Goal: Task Accomplishment & Management: Complete application form

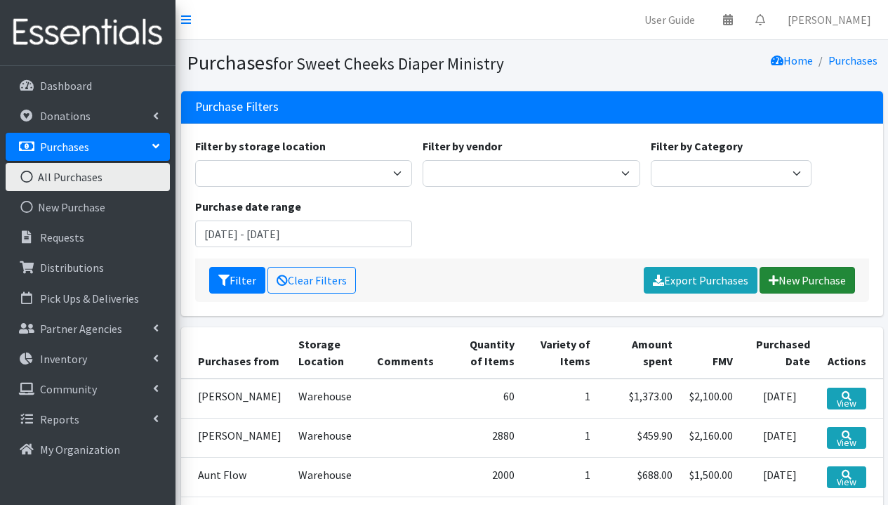
scroll to position [126, 0]
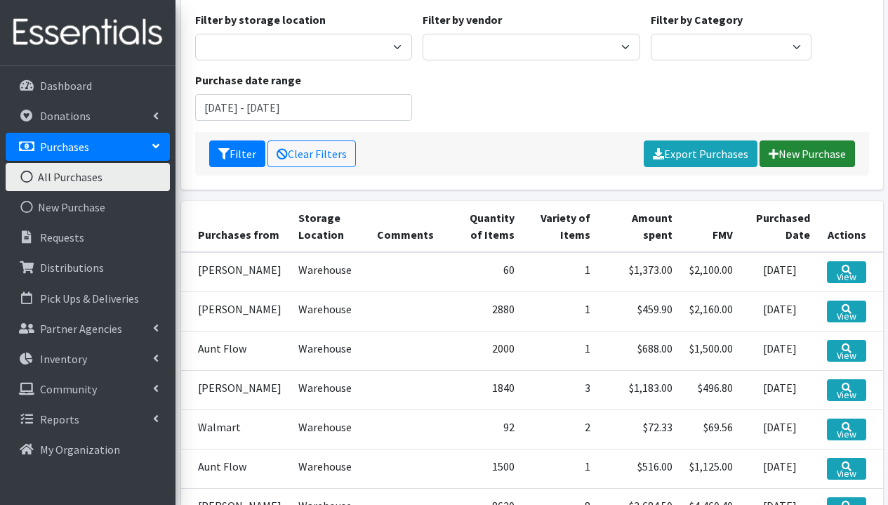
click at [816, 161] on link "New Purchase" at bounding box center [808, 153] width 96 height 27
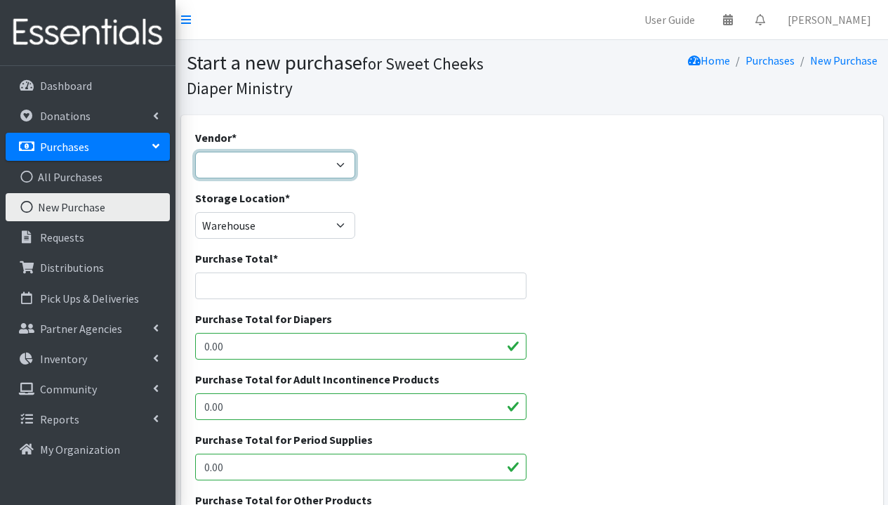
select select "71"
click at [289, 284] on input "Purchase Total *" at bounding box center [361, 285] width 332 height 27
type input "5845"
click at [475, 227] on div "Storage Location * Warehouse" at bounding box center [532, 220] width 685 height 60
click at [335, 359] on div "Purchase Total for Diapers 0.00" at bounding box center [361, 340] width 343 height 60
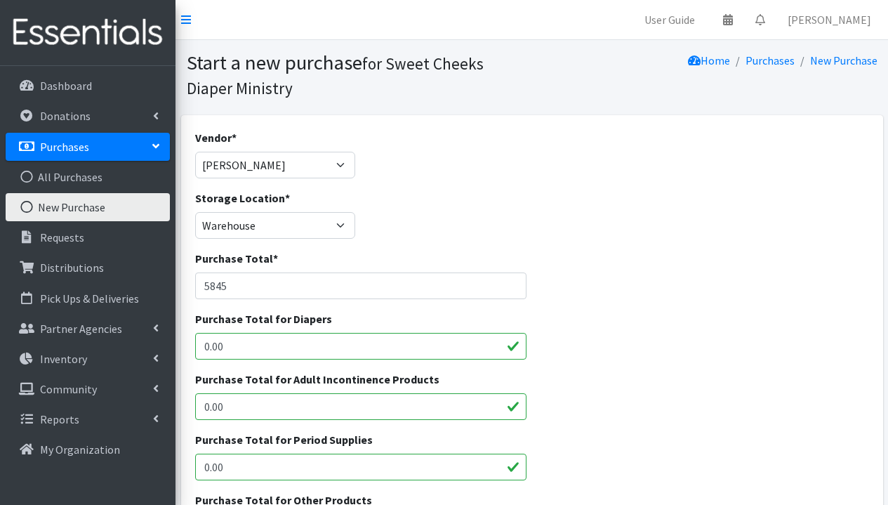
click at [273, 334] on input "0.00" at bounding box center [361, 346] width 332 height 27
click at [287, 277] on input "5845" at bounding box center [361, 285] width 332 height 27
click at [214, 350] on input "0.00" at bounding box center [361, 346] width 332 height 27
drag, startPoint x: 270, startPoint y: 346, endPoint x: 147, endPoint y: 341, distance: 123.0
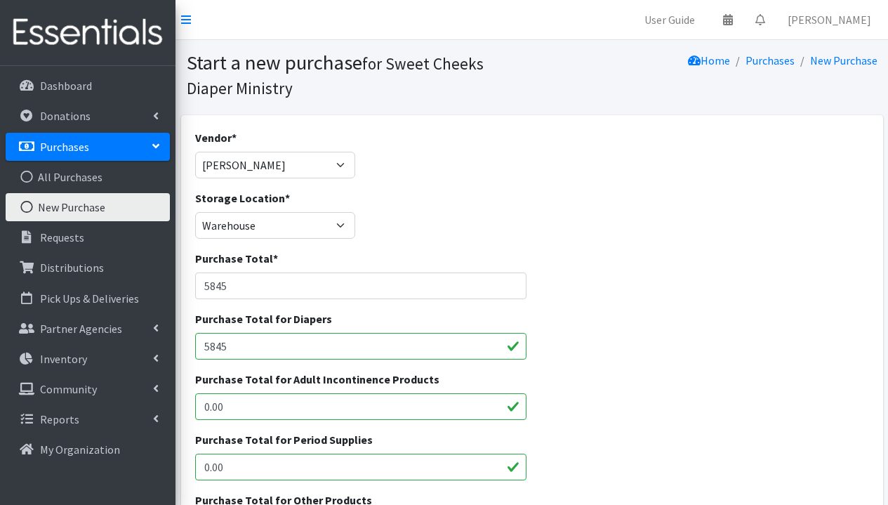
click at [402, 346] on input "5845" at bounding box center [361, 346] width 332 height 27
type input "5845"
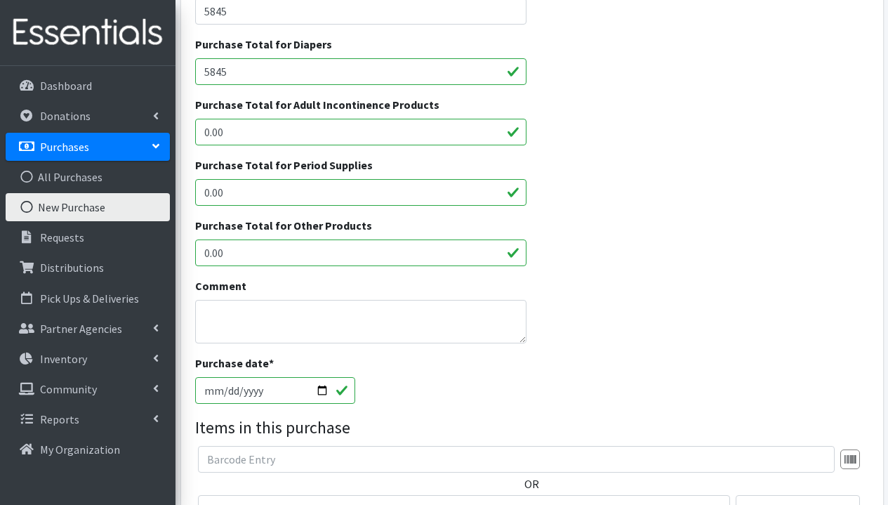
scroll to position [384, 0]
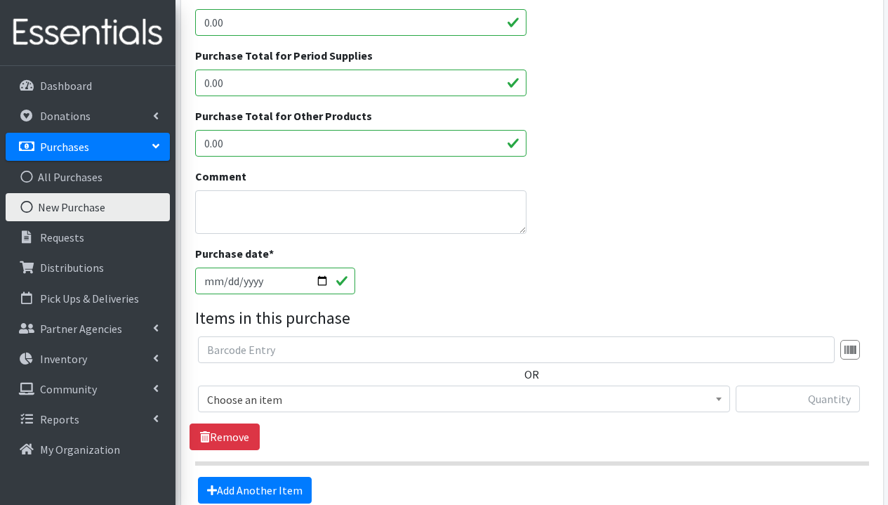
click at [322, 287] on input "[DATE]" at bounding box center [275, 281] width 161 height 27
type input "[DATE]"
click at [534, 261] on div "Purchase date * [DATE]" at bounding box center [532, 275] width 685 height 60
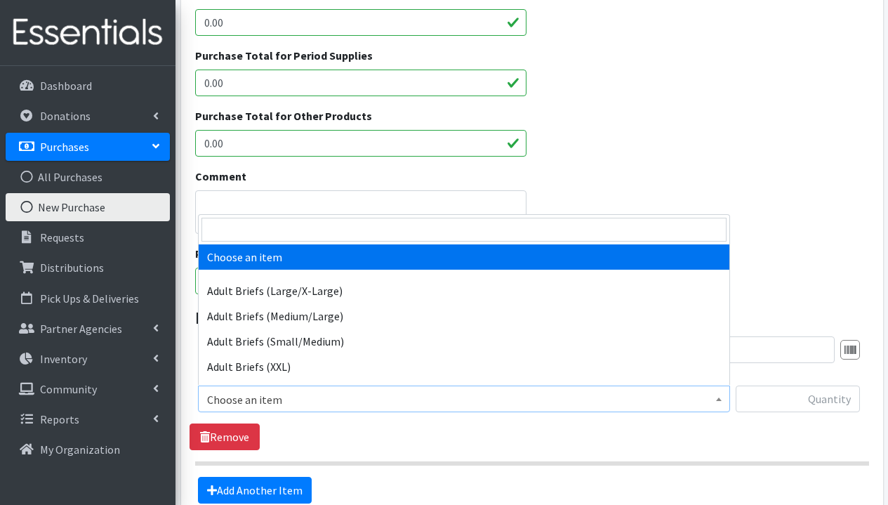
click at [466, 395] on span "Choose an item" at bounding box center [464, 400] width 514 height 20
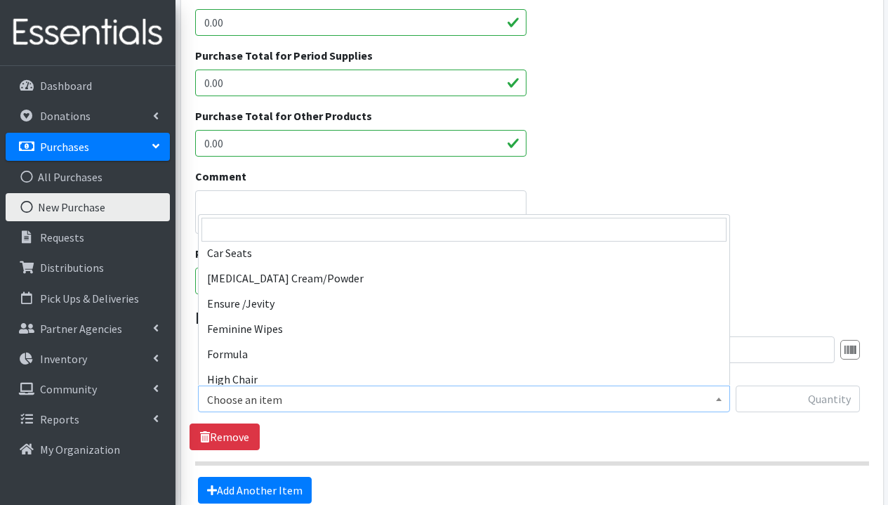
scroll to position [339, 0]
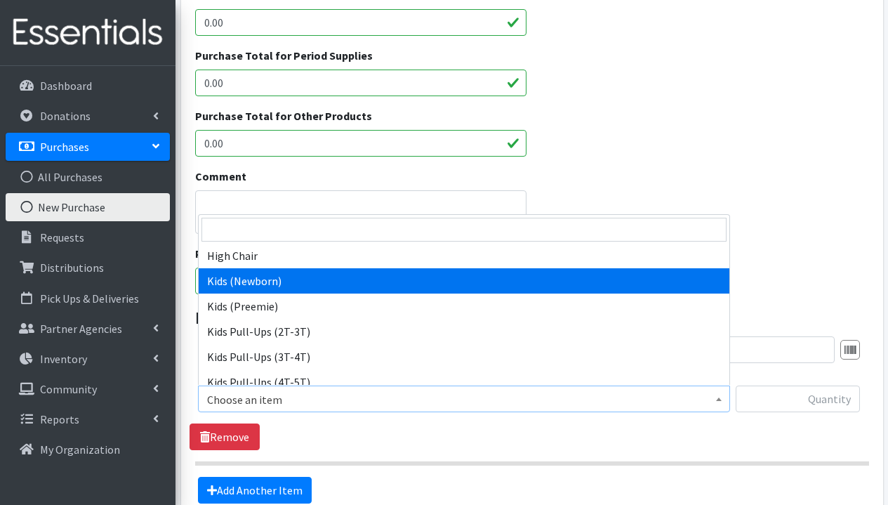
select select "1293"
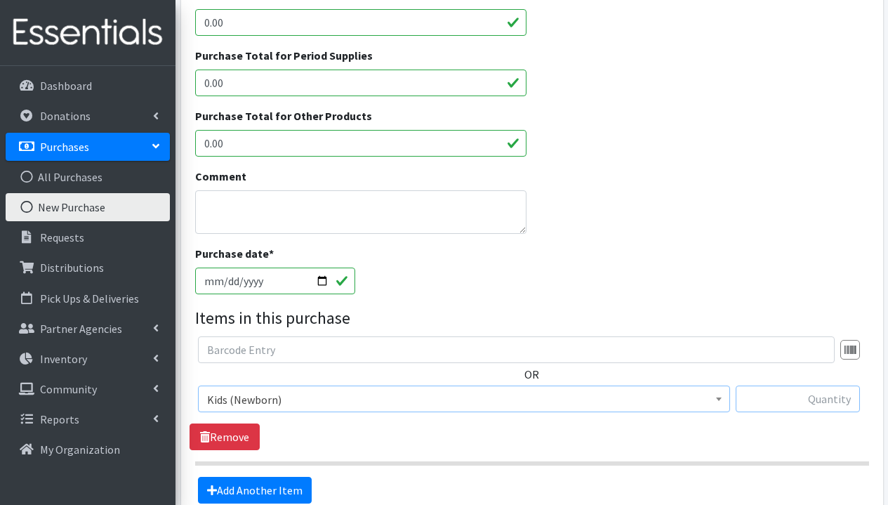
click at [772, 395] on input "text" at bounding box center [798, 399] width 124 height 27
type input "10000"
click at [284, 485] on link "Add Another Item" at bounding box center [255, 490] width 114 height 27
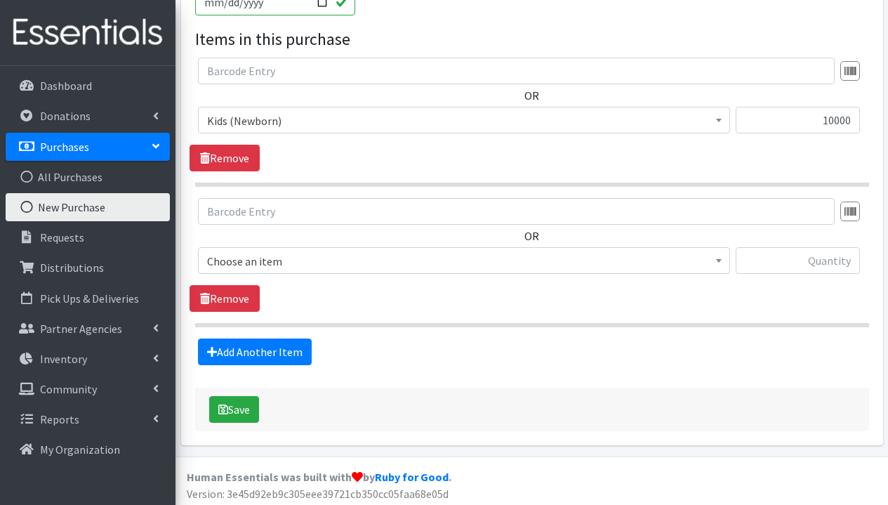
scroll to position [666, 0]
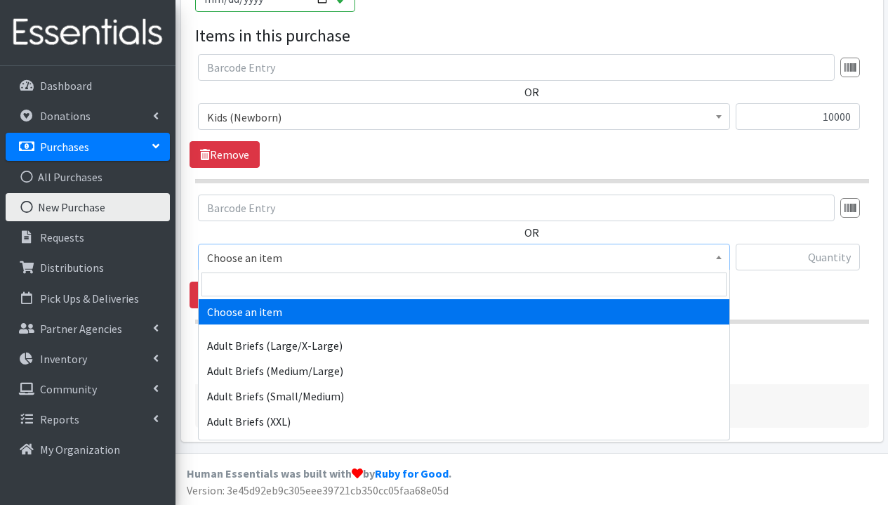
click at [363, 261] on span "Choose an item" at bounding box center [464, 258] width 514 height 20
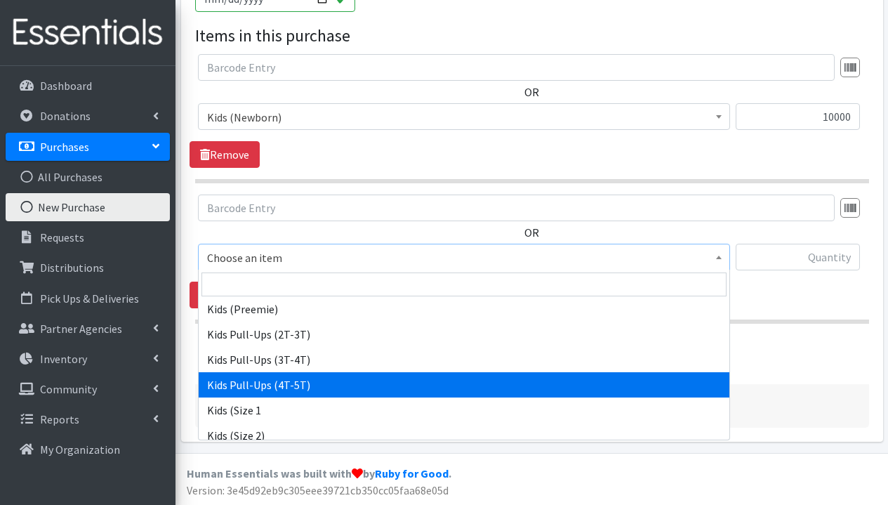
scroll to position [489, 0]
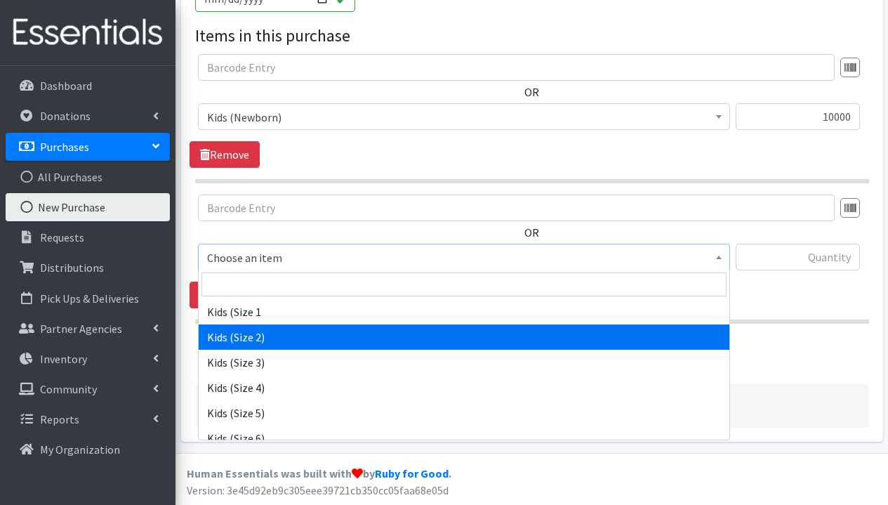
select select "1279"
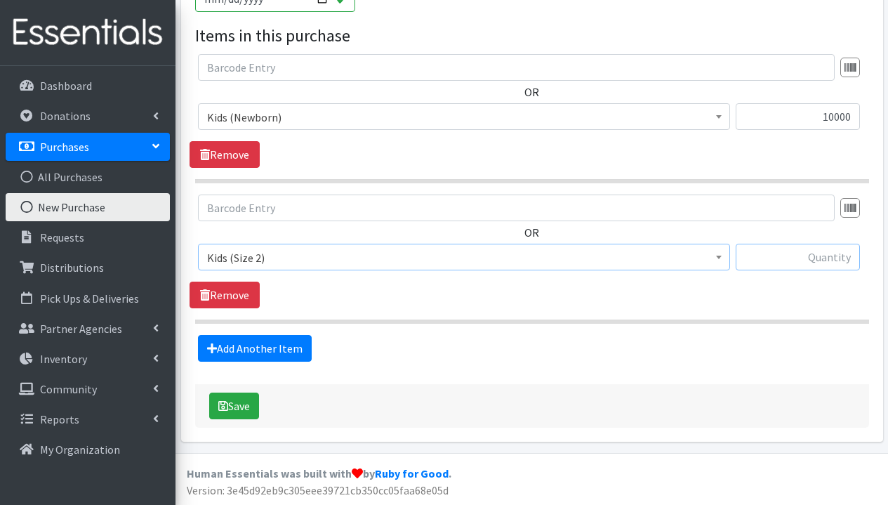
click at [817, 255] on input "text" at bounding box center [798, 257] width 124 height 27
type input "5040"
click at [286, 347] on link "Add Another Item" at bounding box center [255, 348] width 114 height 27
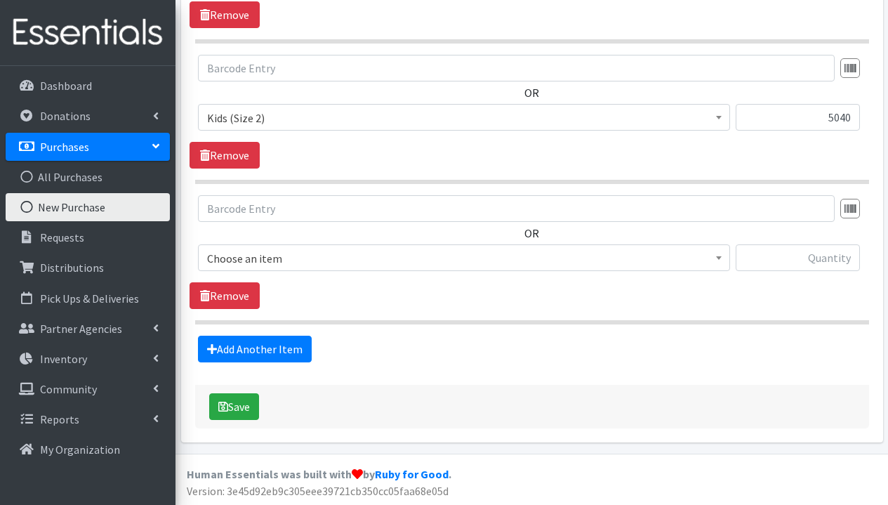
scroll to position [807, 0]
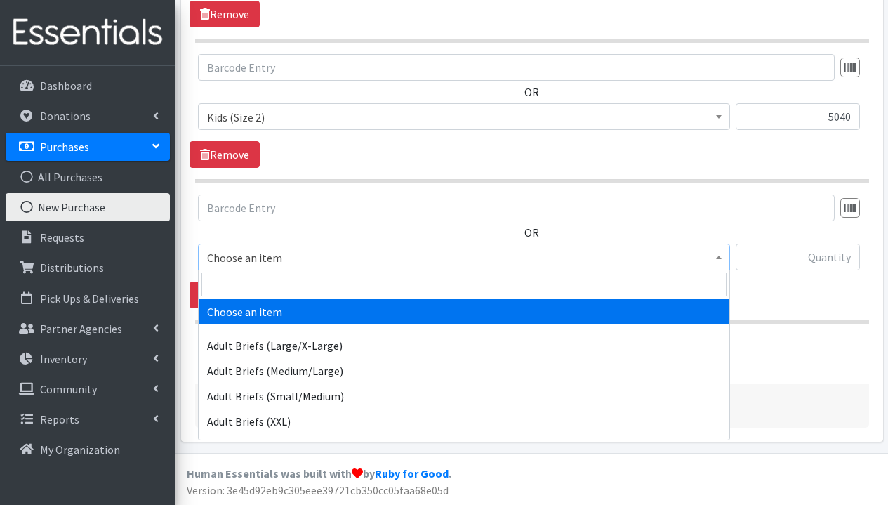
click at [341, 261] on span "Choose an item" at bounding box center [464, 258] width 514 height 20
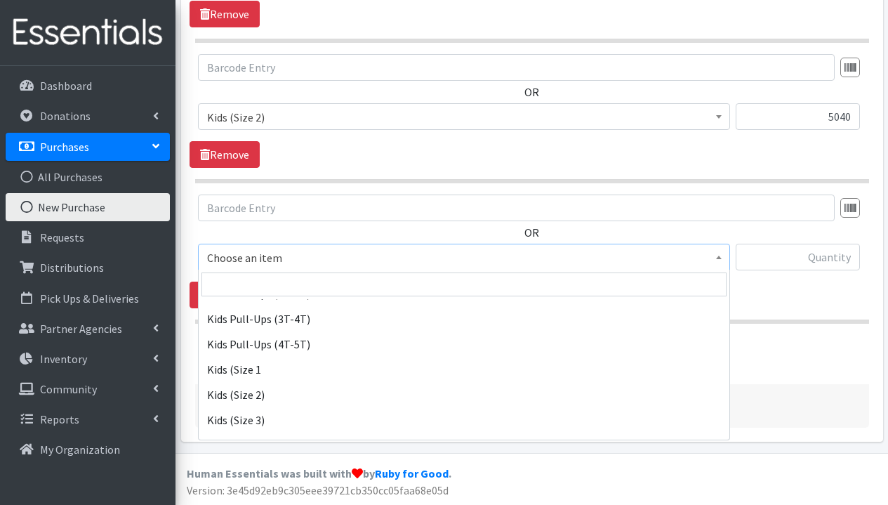
scroll to position [546, 0]
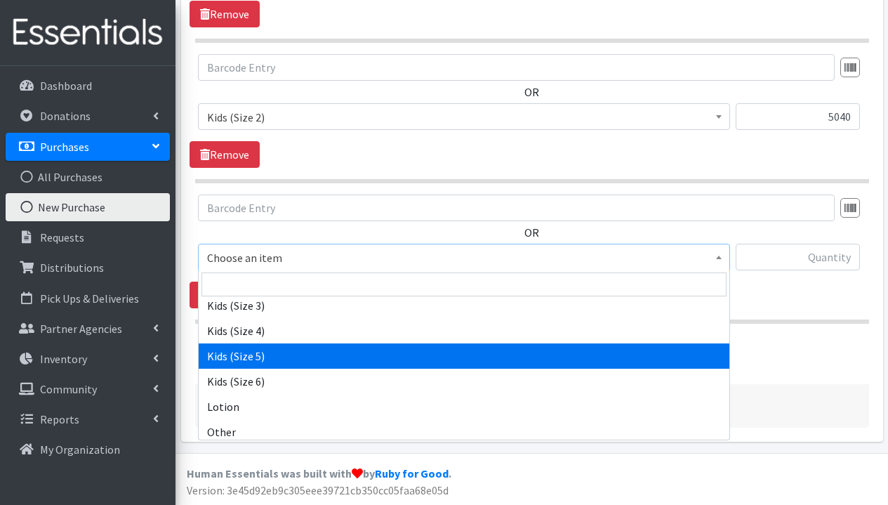
select select "1285"
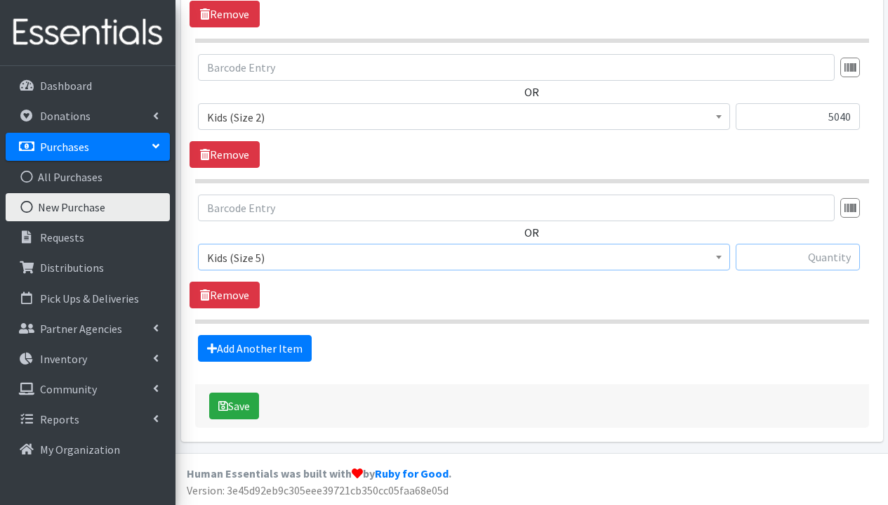
click at [812, 258] on input "text" at bounding box center [798, 257] width 124 height 27
type input "2880"
click at [271, 345] on link "Add Another Item" at bounding box center [255, 348] width 114 height 27
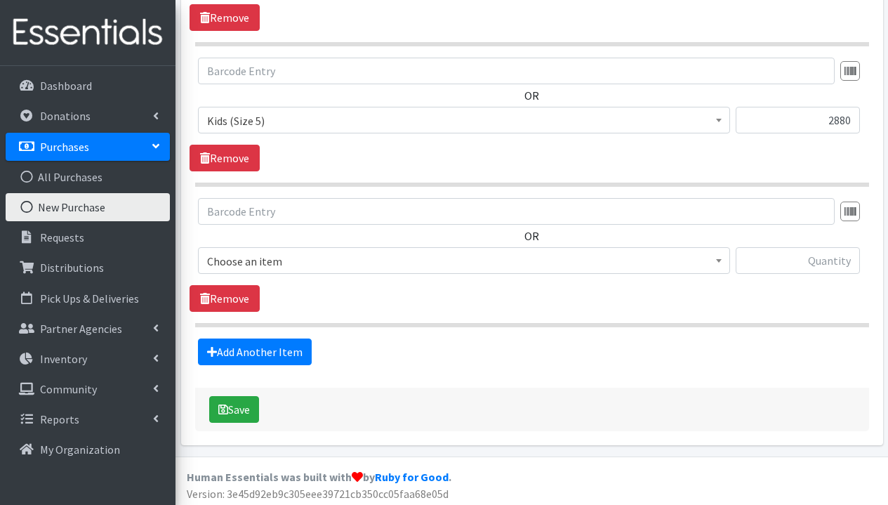
scroll to position [947, 0]
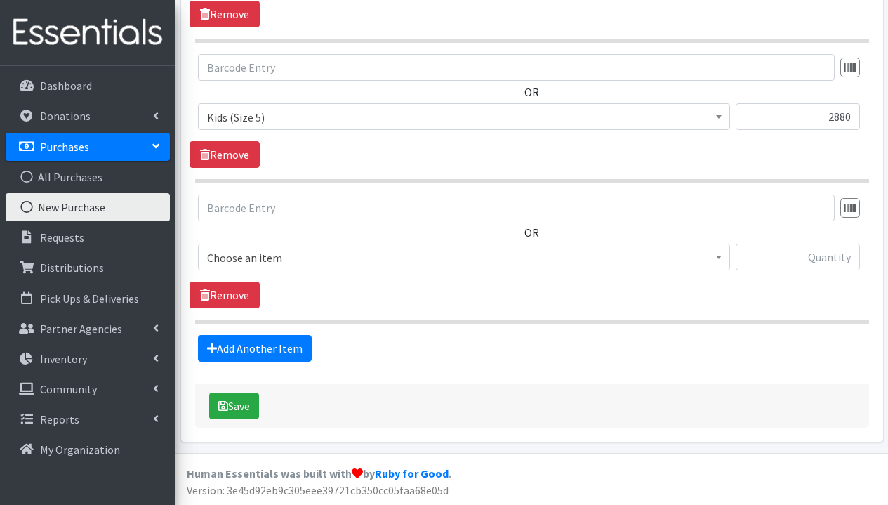
click at [342, 259] on span "Choose an item" at bounding box center [464, 258] width 514 height 20
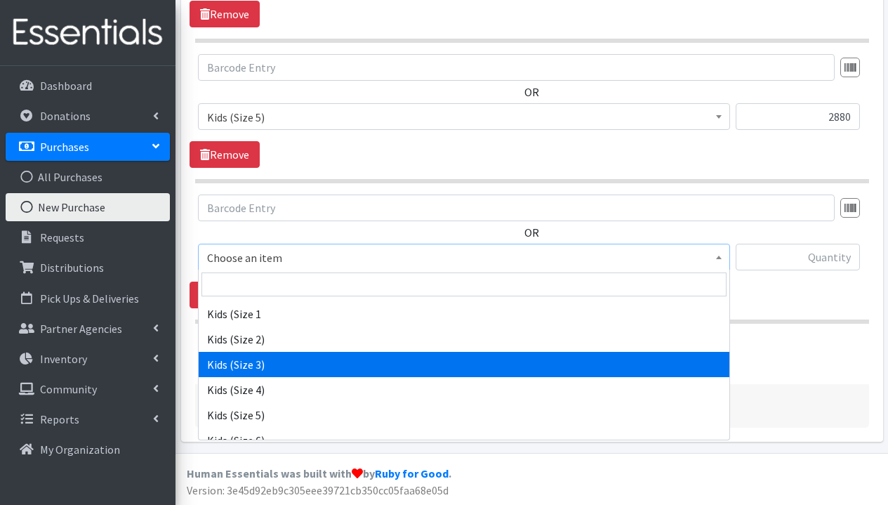
scroll to position [508, 0]
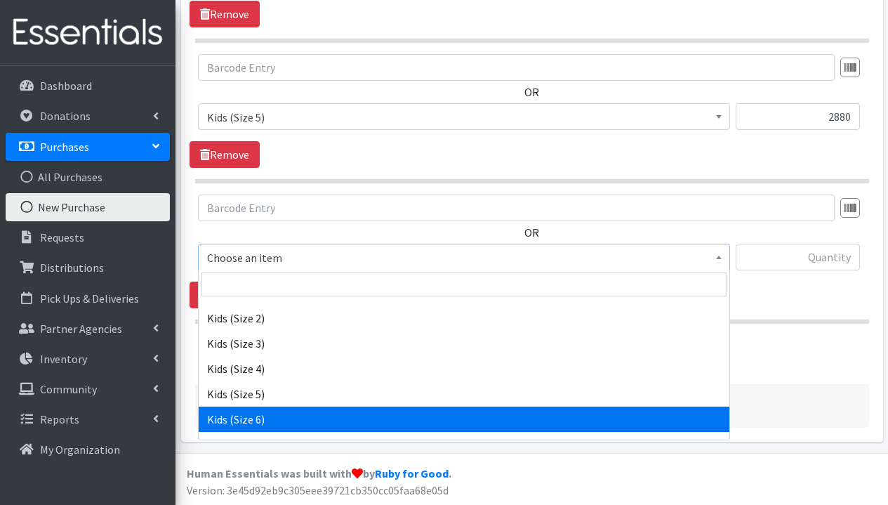
drag, startPoint x: 306, startPoint y: 416, endPoint x: 337, endPoint y: 407, distance: 32.9
select select "1286"
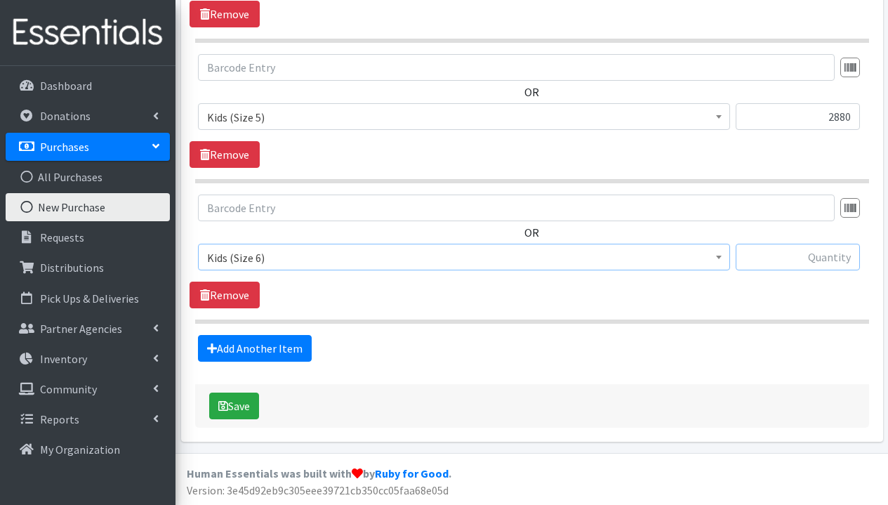
click at [810, 257] on input "text" at bounding box center [798, 257] width 124 height 27
type input "2480"
click at [279, 352] on link "Add Another Item" at bounding box center [255, 348] width 114 height 27
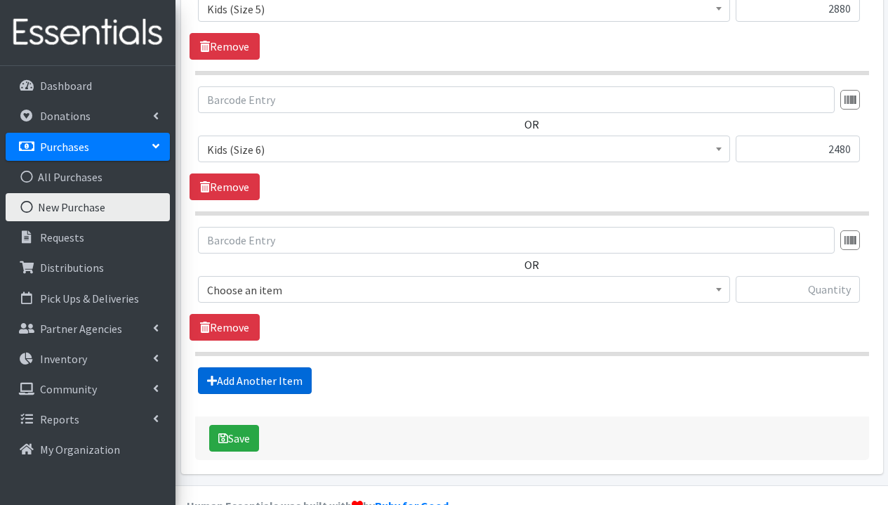
scroll to position [1088, 0]
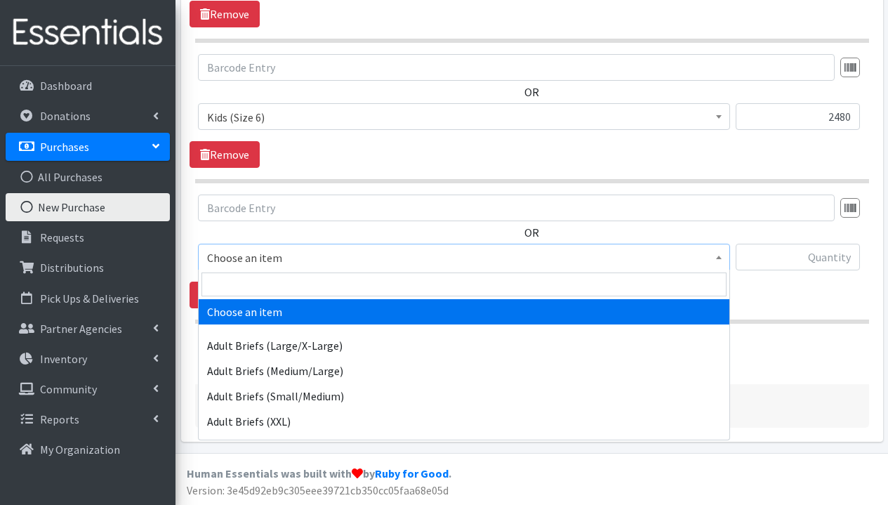
click at [369, 260] on span "Choose an item" at bounding box center [464, 258] width 514 height 20
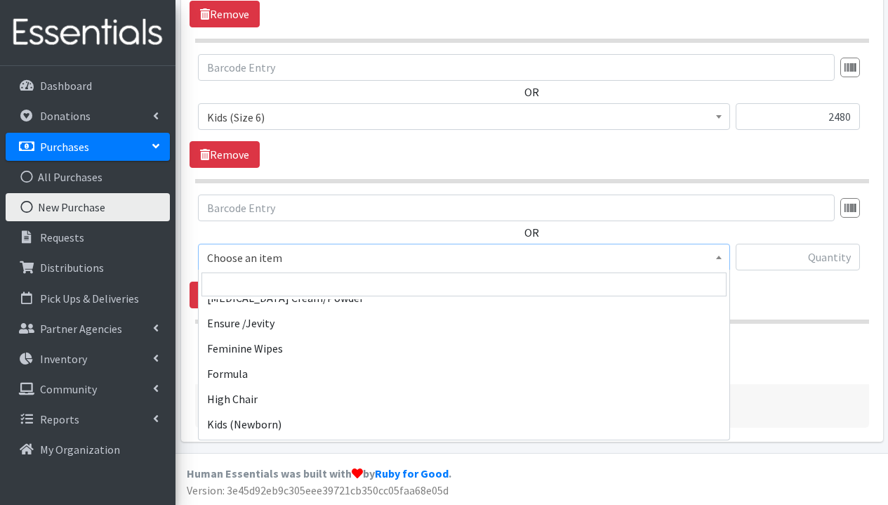
scroll to position [377, 0]
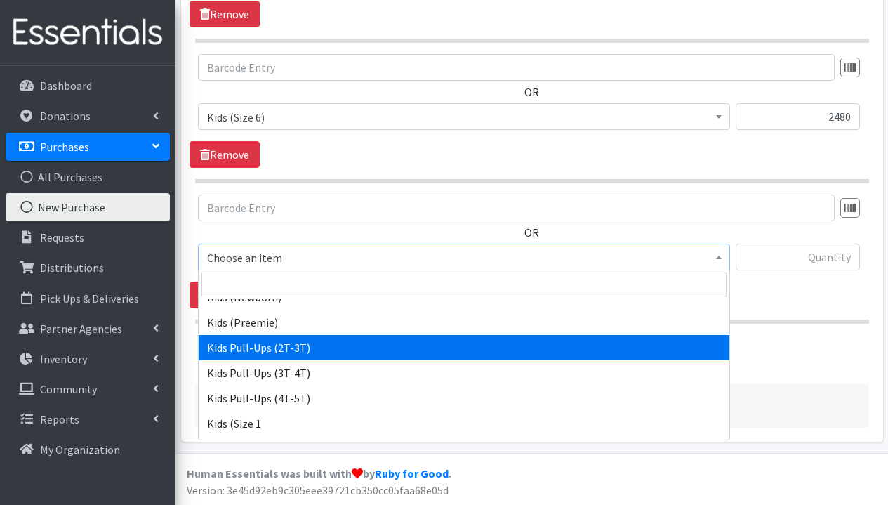
select select "1295"
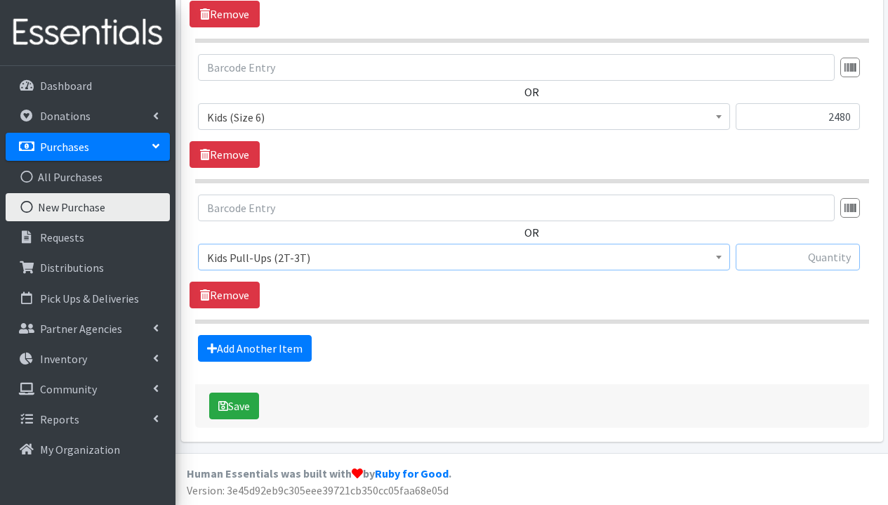
click at [801, 245] on input "text" at bounding box center [798, 257] width 124 height 27
type input "2080"
click at [299, 342] on link "Add Another Item" at bounding box center [255, 348] width 114 height 27
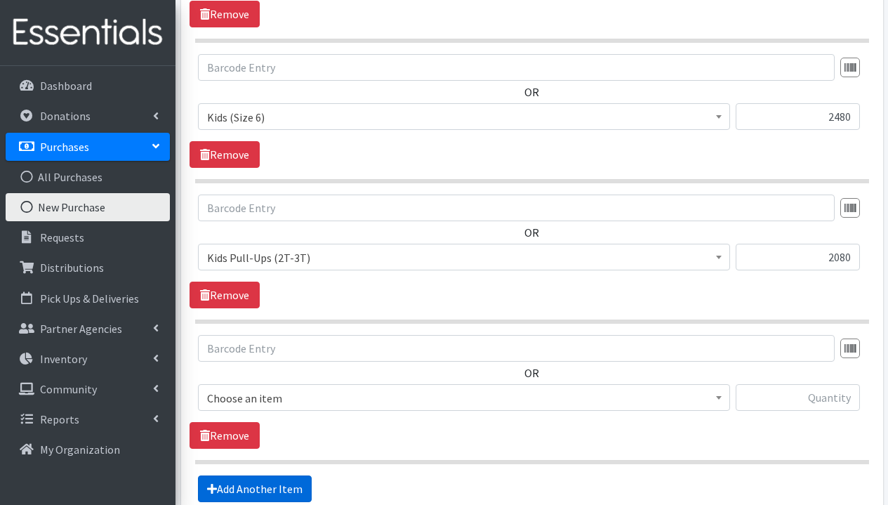
scroll to position [1228, 0]
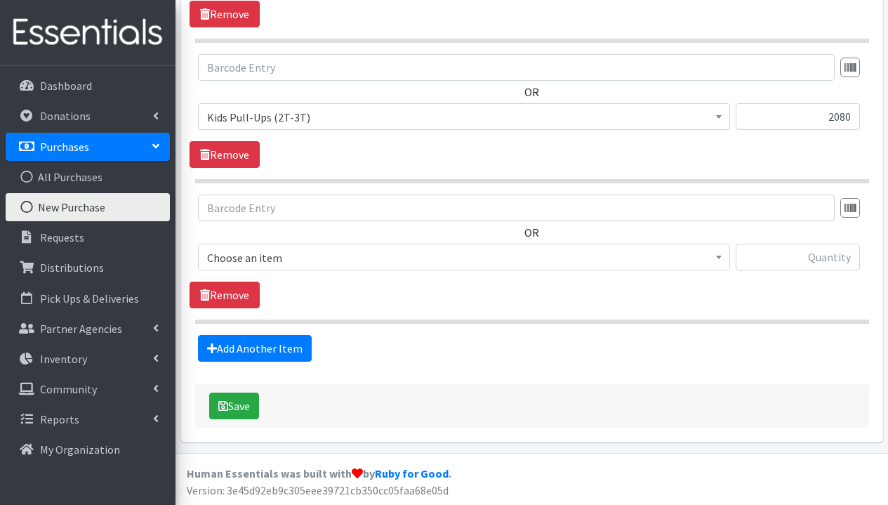
click at [344, 267] on span "Choose an item" at bounding box center [464, 257] width 532 height 27
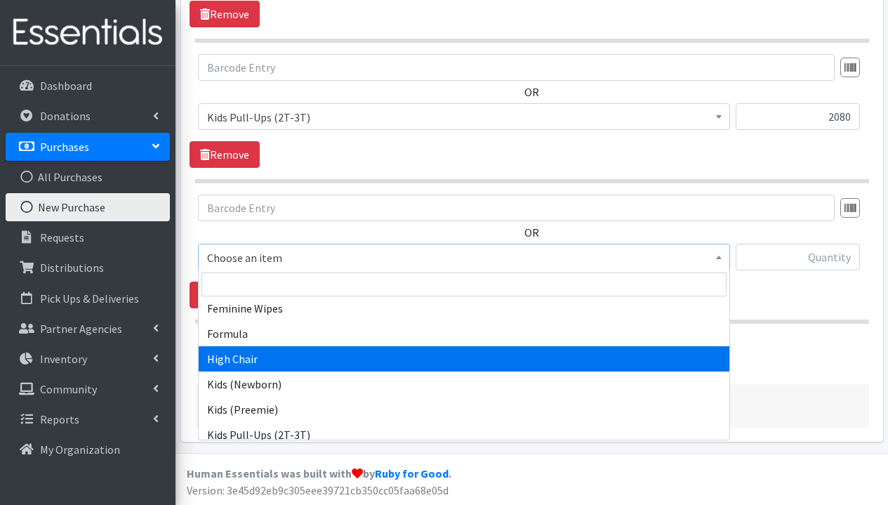
scroll to position [399, 0]
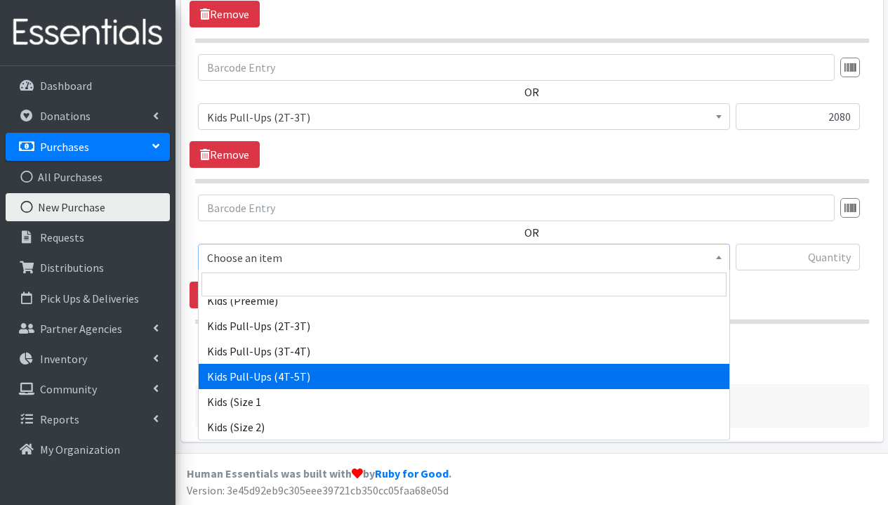
select select "1280"
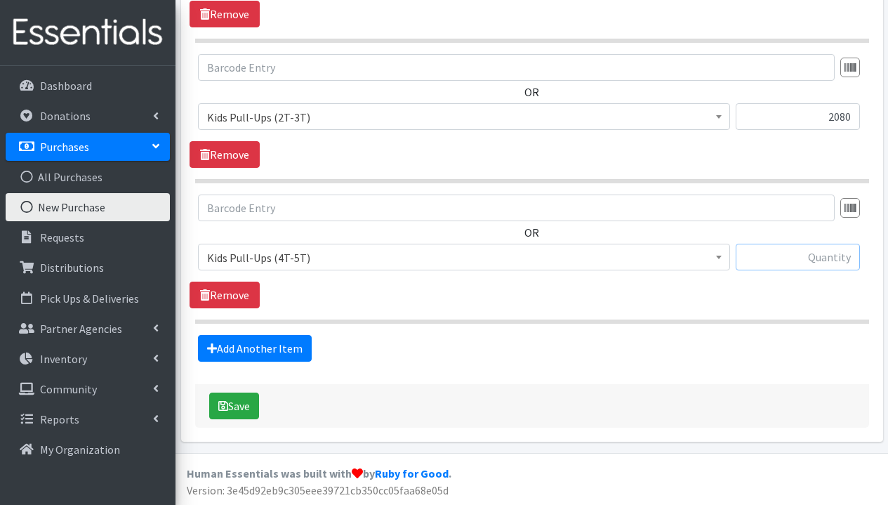
click at [830, 262] on input "text" at bounding box center [798, 257] width 124 height 27
type input "2280"
click at [811, 280] on div "2280" at bounding box center [798, 263] width 124 height 38
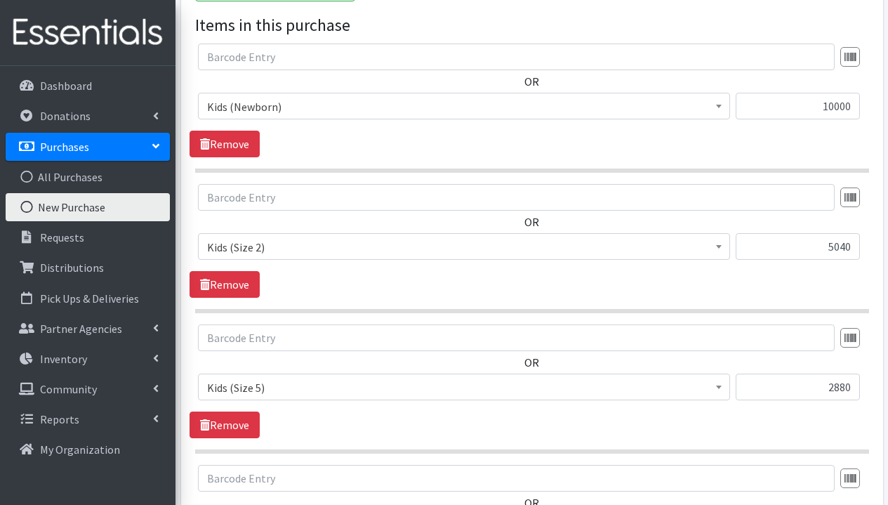
scroll to position [806, 0]
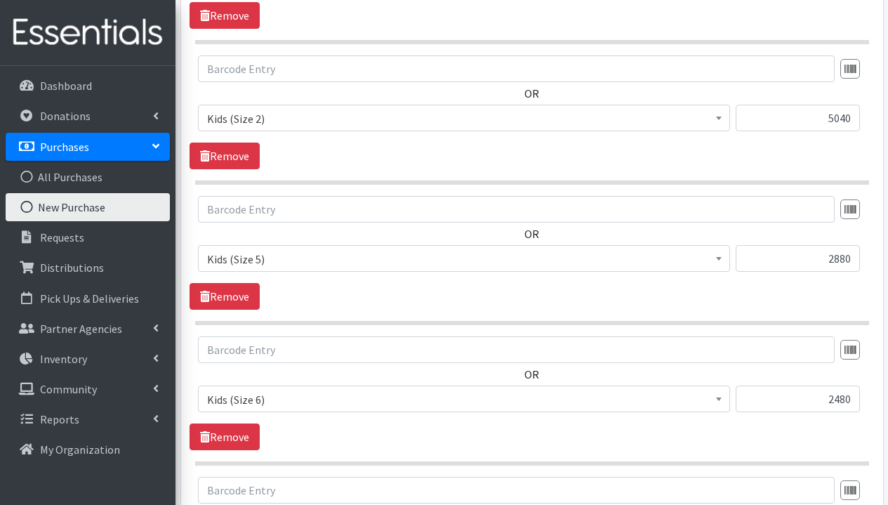
click at [367, 402] on span "Kids (Size 6)" at bounding box center [464, 400] width 514 height 20
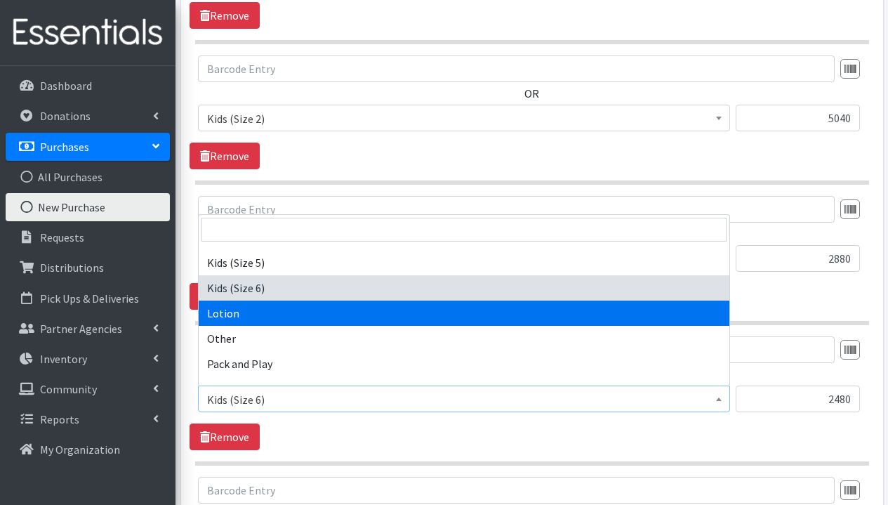
scroll to position [562, 0]
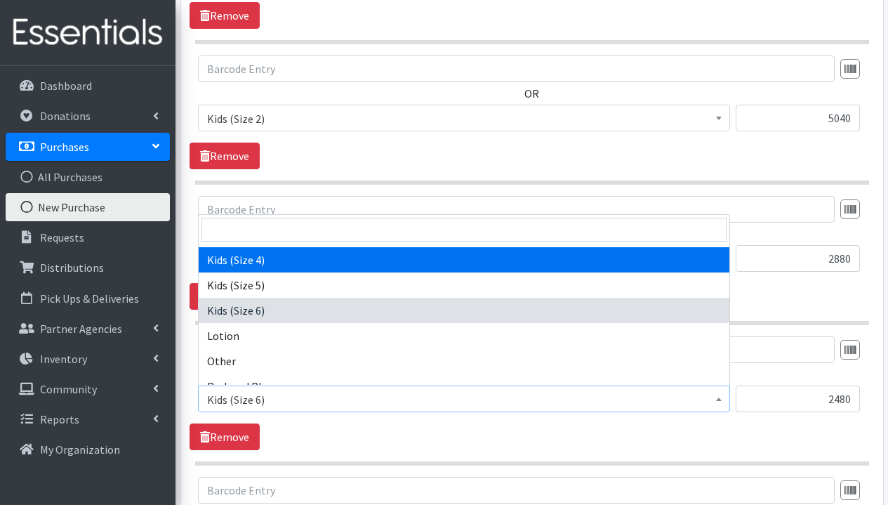
select select "1292"
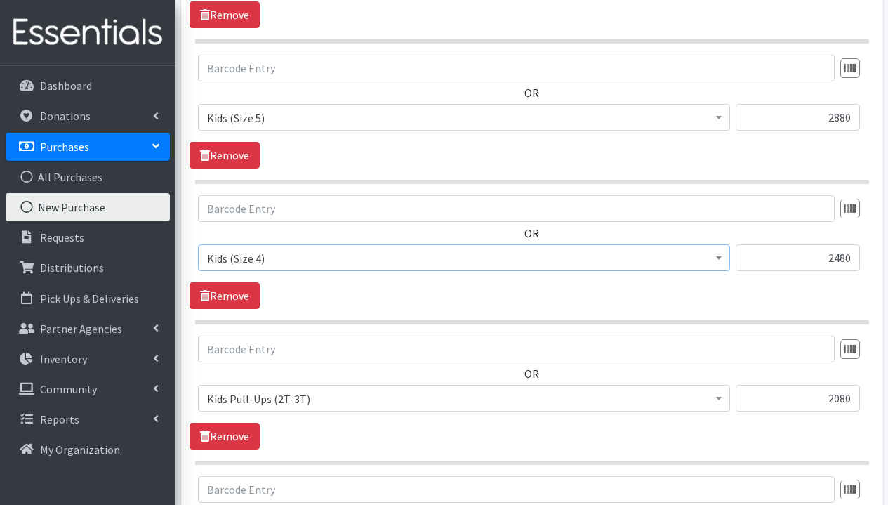
scroll to position [995, 0]
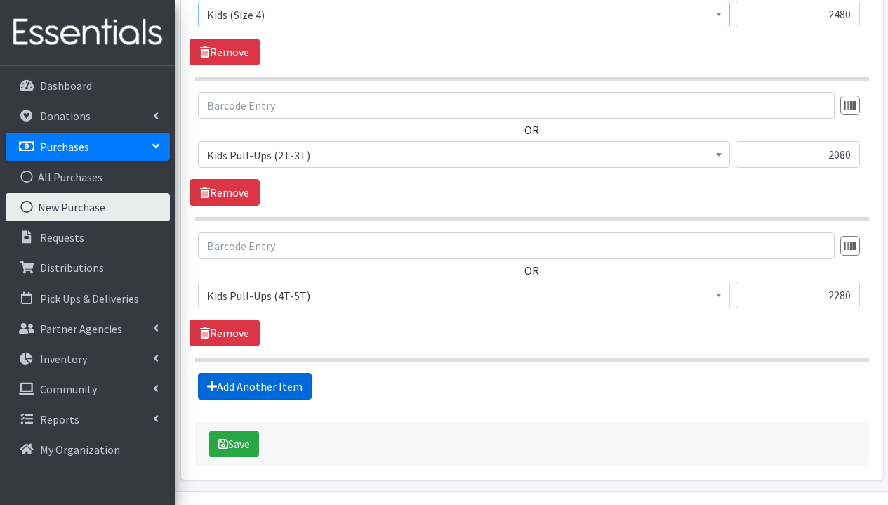
click at [275, 391] on link "Add Another Item" at bounding box center [255, 386] width 114 height 27
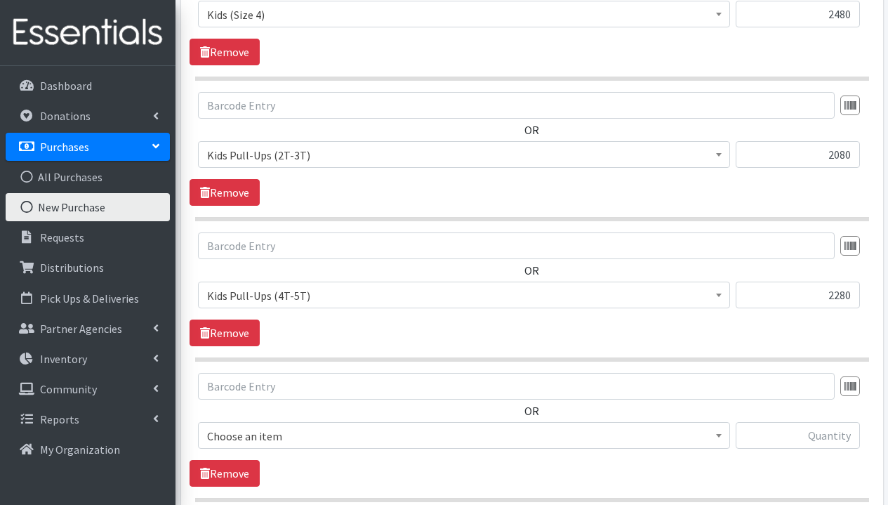
scroll to position [1369, 0]
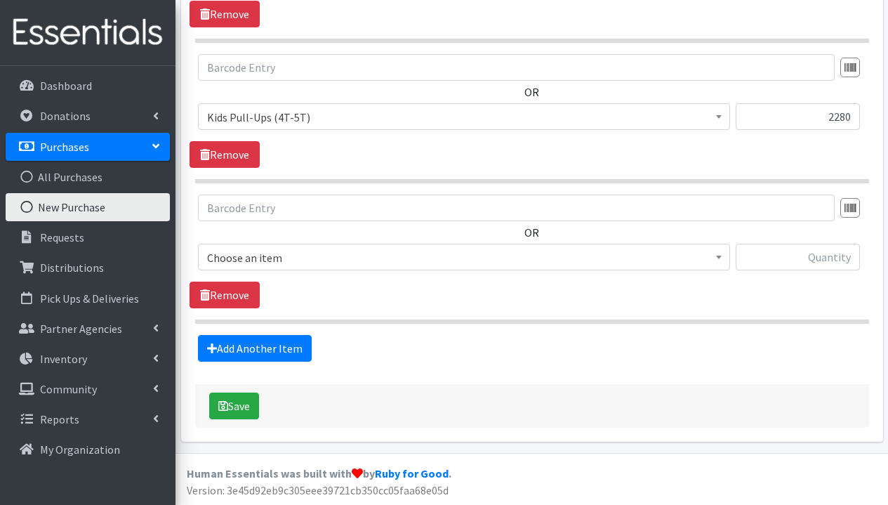
click at [363, 261] on span "Choose an item" at bounding box center [464, 258] width 514 height 20
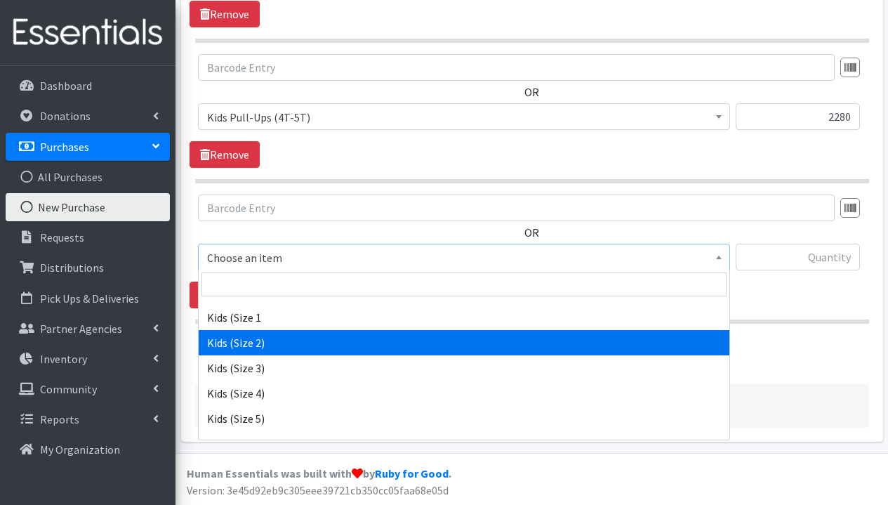
scroll to position [511, 0]
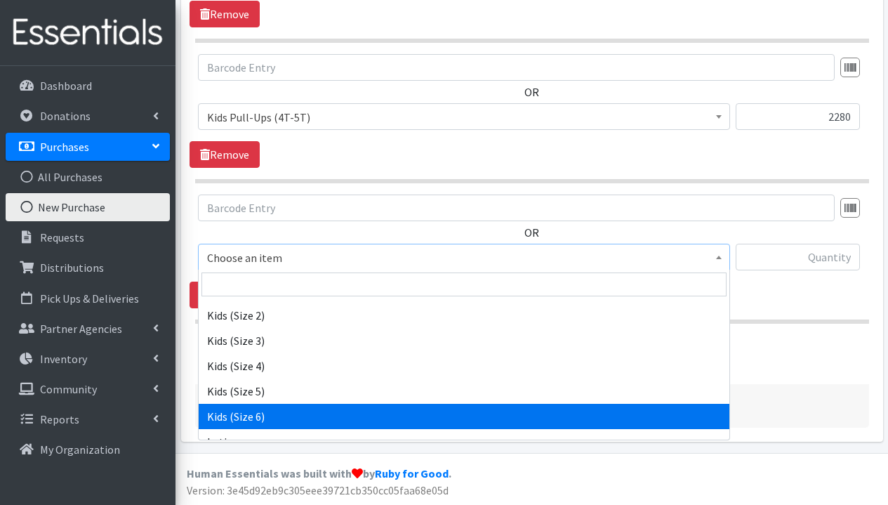
select select "1286"
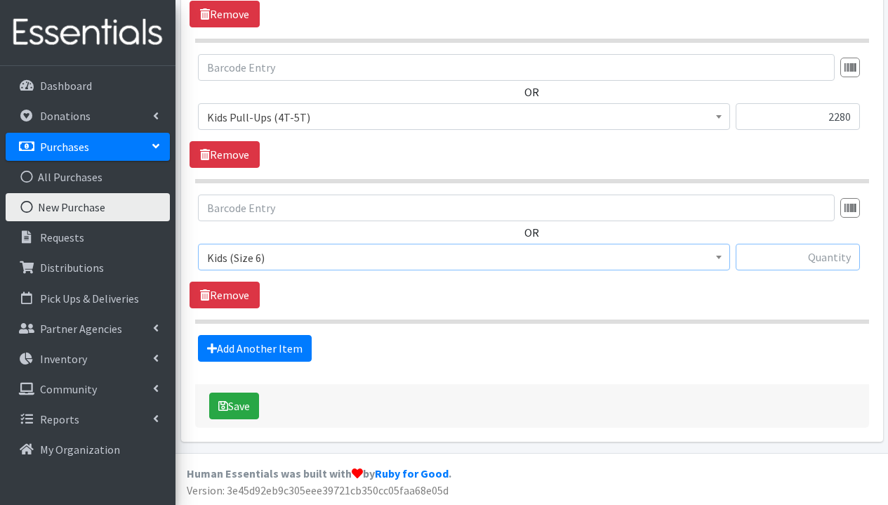
click at [809, 256] on input "text" at bounding box center [798, 257] width 124 height 27
type input "4600"
click at [232, 410] on button "Save" at bounding box center [234, 406] width 50 height 27
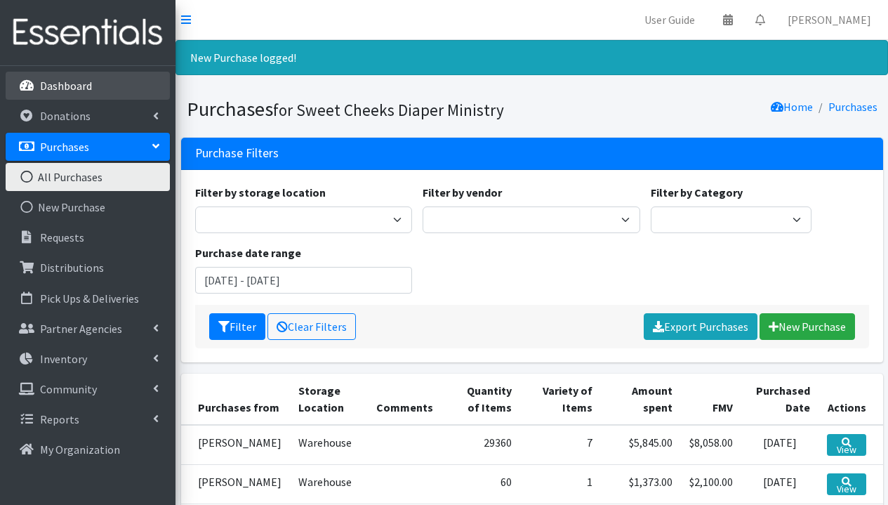
click at [124, 86] on link "Dashboard" at bounding box center [88, 86] width 164 height 28
